Goal: Transaction & Acquisition: Purchase product/service

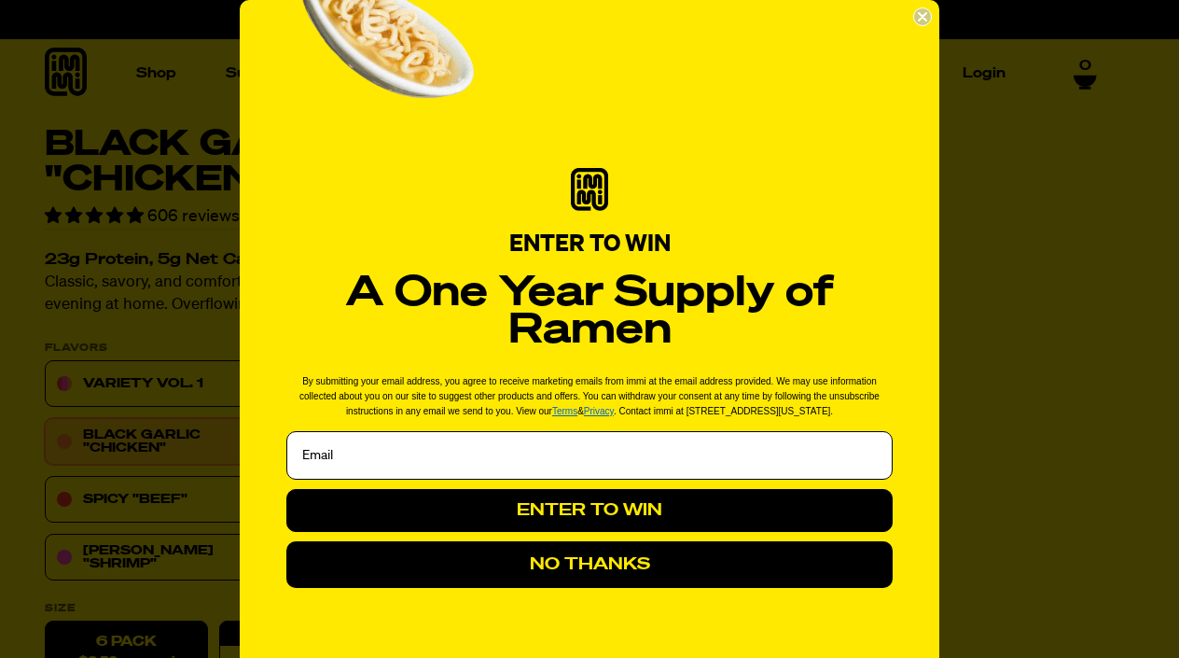
click at [914, 21] on circle "Close dialog" at bounding box center [923, 17] width 18 height 18
